Goal: Browse casually: Explore the website without a specific task or goal

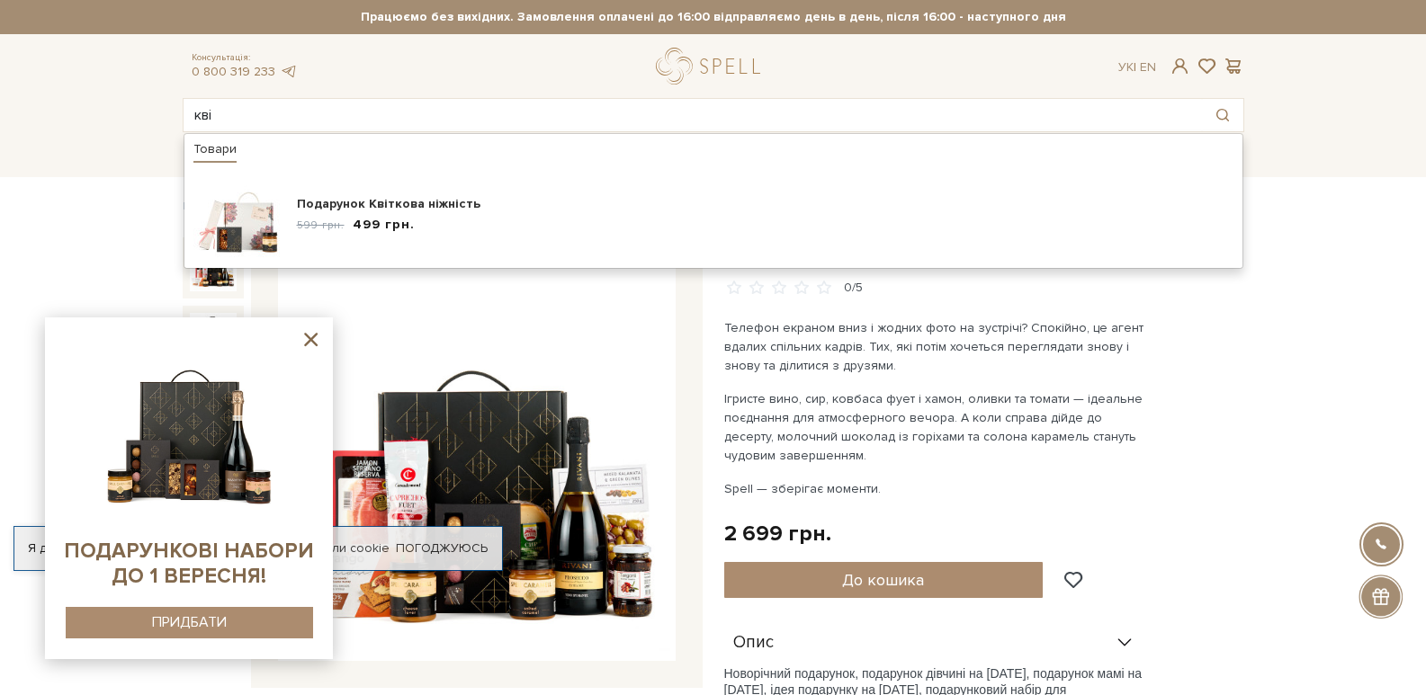
drag, startPoint x: 261, startPoint y: 106, endPoint x: 110, endPoint y: 116, distance: 151.5
click at [110, 116] on header "Безкоштовна доставка Новою Поштою при замовленні від 2000 гривень Працюємо без …" at bounding box center [713, 66] width 1426 height 132
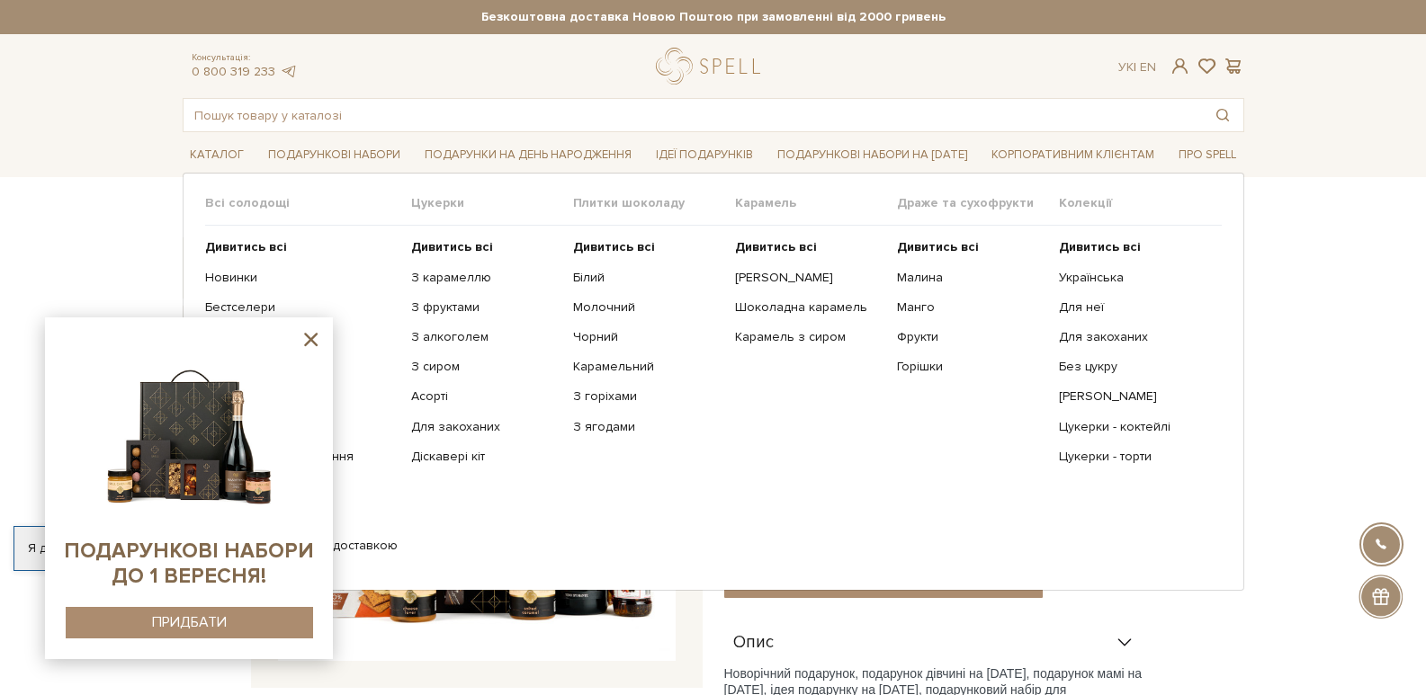
click at [202, 278] on div "Всі солодощі Дивитись всі Новинки Бестселери Набори Смаки літа Унікальні подару…" at bounding box center [714, 381] width 1062 height 417
click at [212, 278] on link "Новинки" at bounding box center [301, 278] width 193 height 16
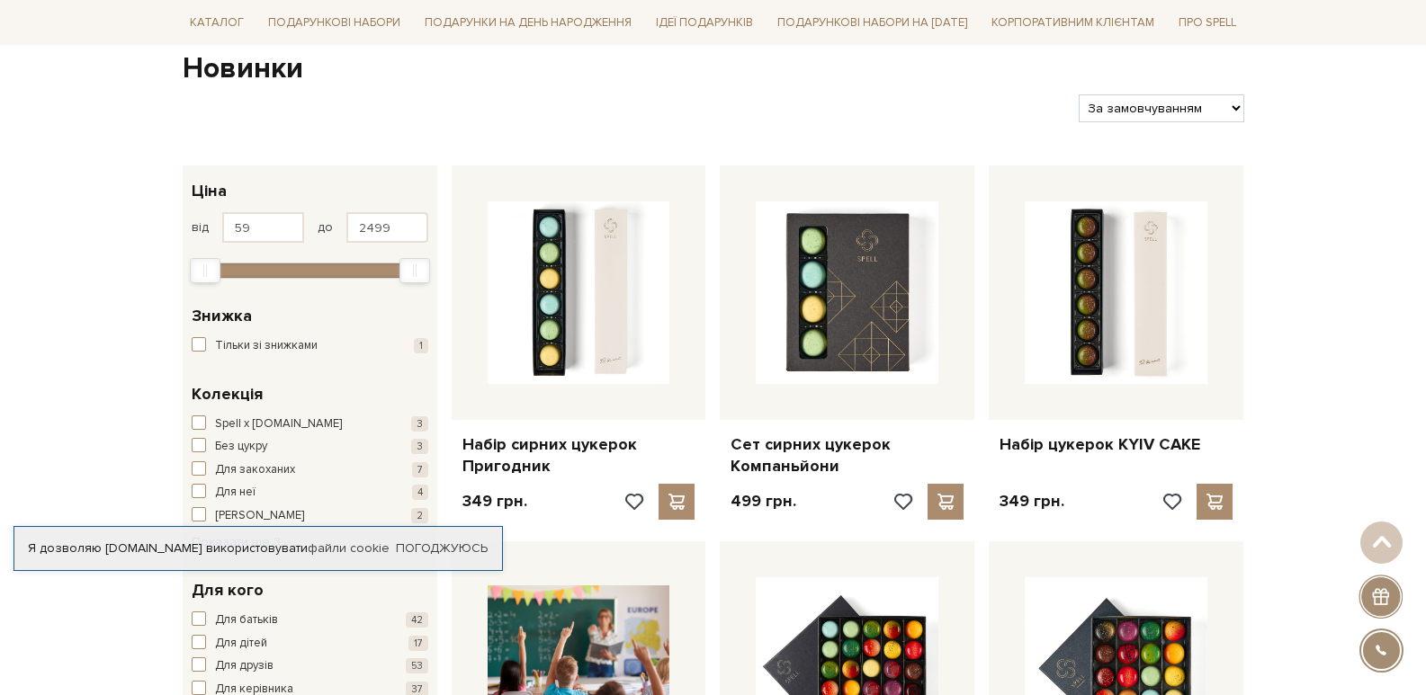
scroll to position [360, 0]
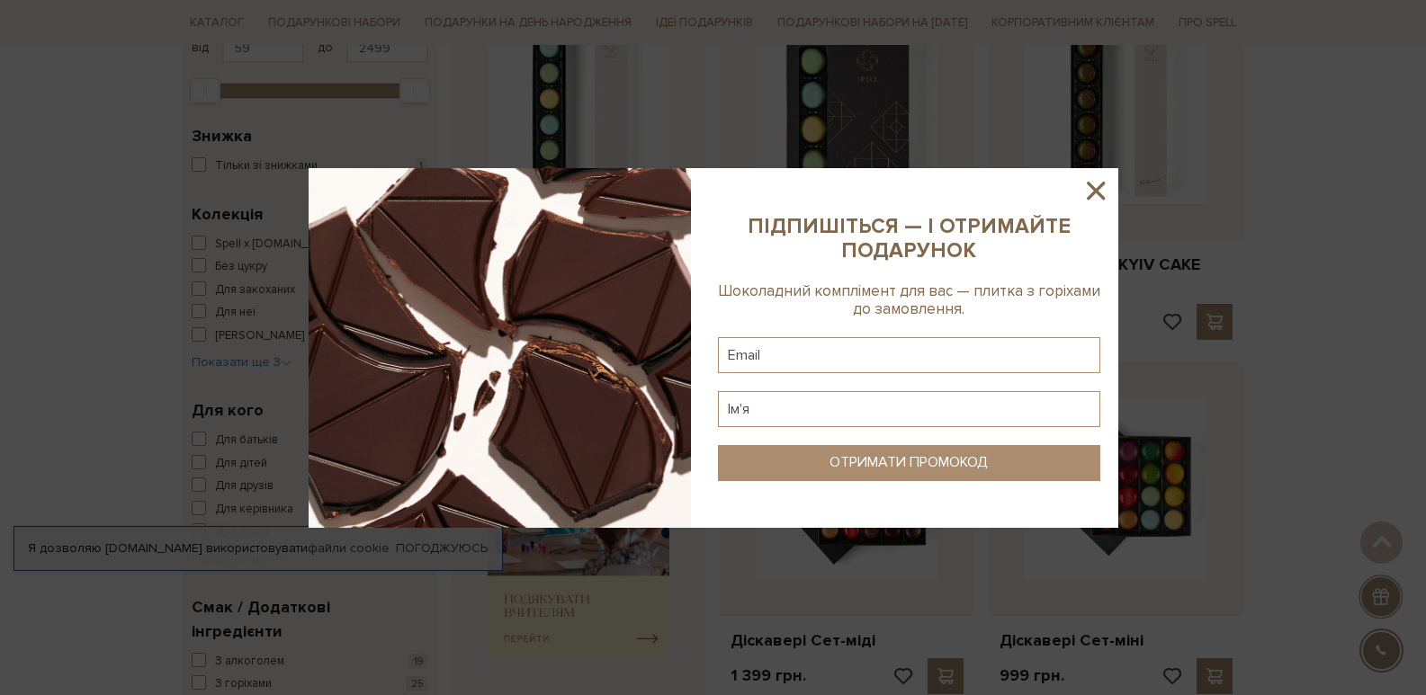
click at [1104, 200] on icon at bounding box center [1095, 190] width 31 height 31
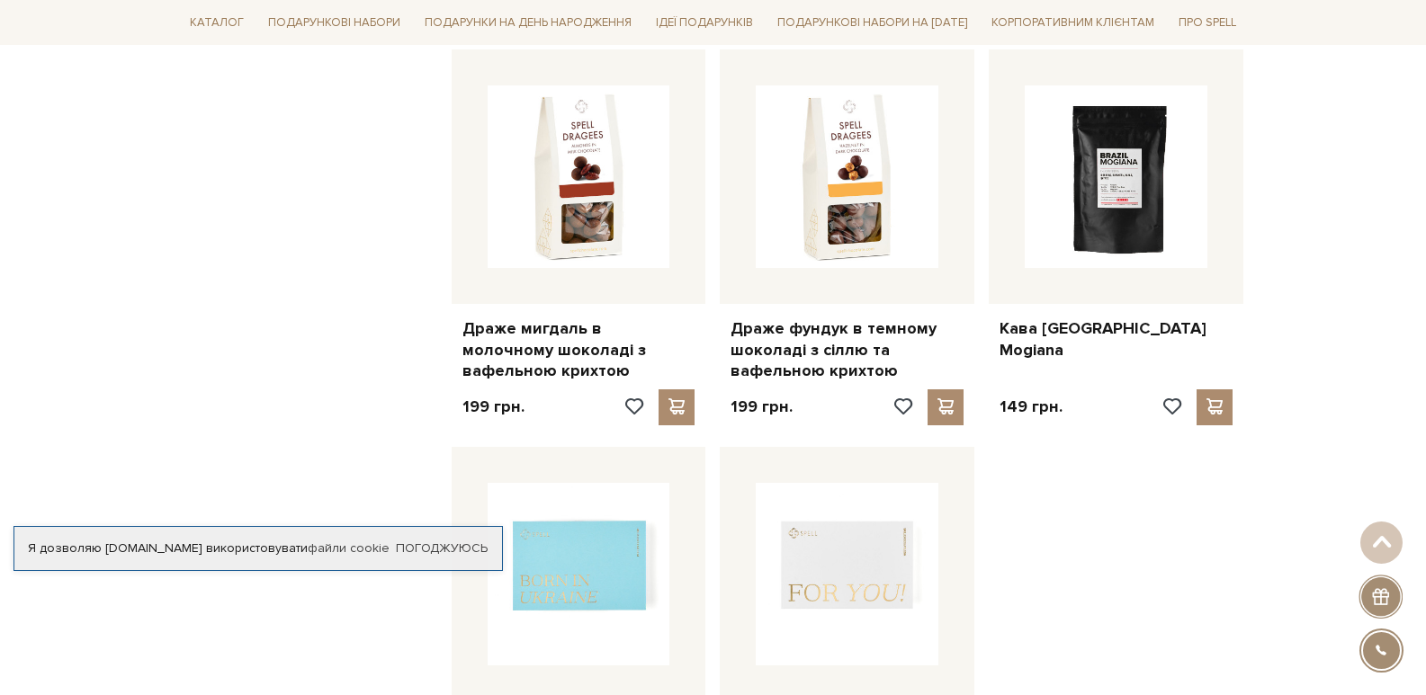
scroll to position [2069, 0]
